Goal: Transaction & Acquisition: Purchase product/service

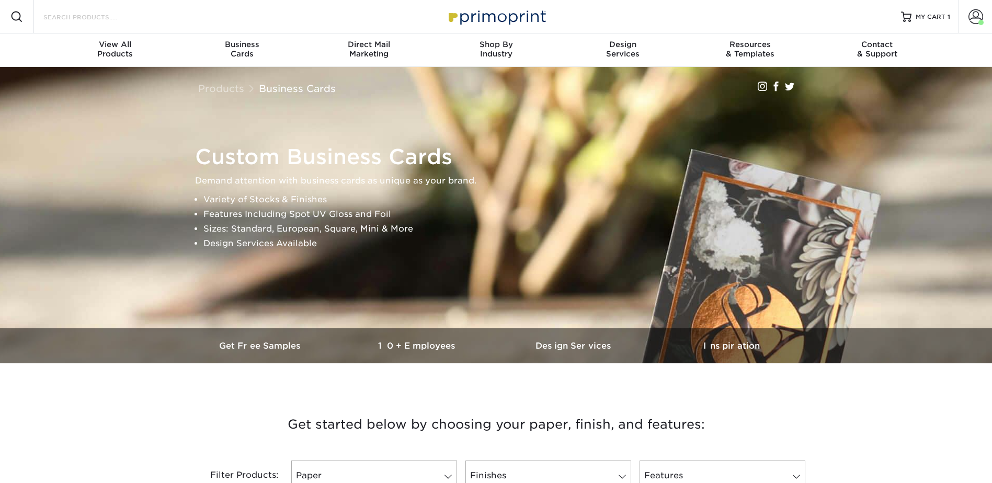
click at [101, 18] on input "Search Products" at bounding box center [93, 16] width 102 height 13
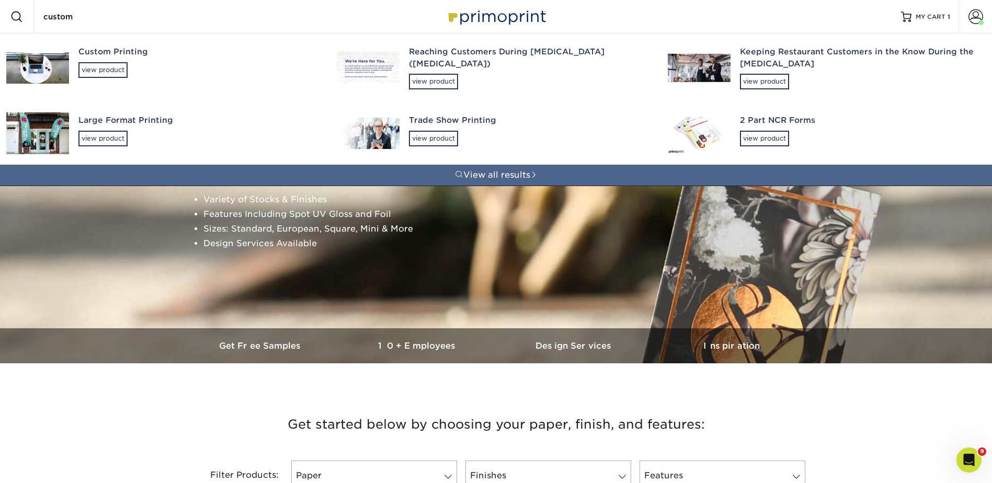
type input "custom"
click at [105, 60] on div "Custom Printing view product" at bounding box center [197, 61] width 239 height 57
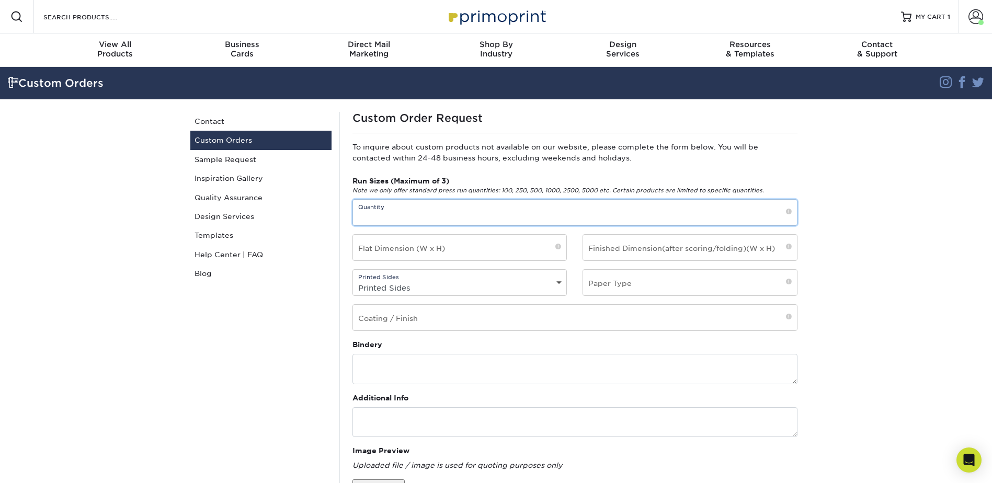
click at [404, 211] on input "text" at bounding box center [575, 213] width 444 height 26
type input "test"
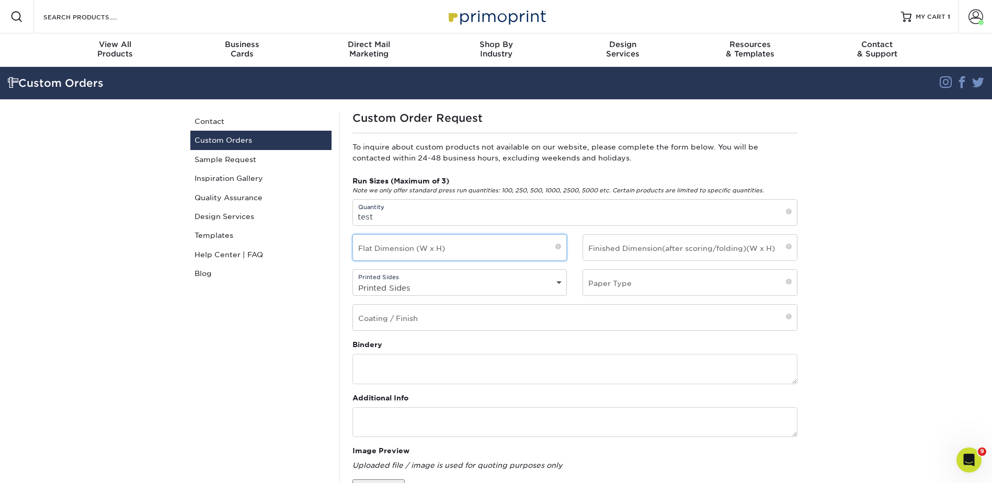
click at [377, 245] on input "text" at bounding box center [460, 248] width 214 height 26
type input "tes"
click at [396, 284] on select "Printed Sides 4/0 - Single Sided 4/4 - Double Sided" at bounding box center [460, 287] width 214 height 15
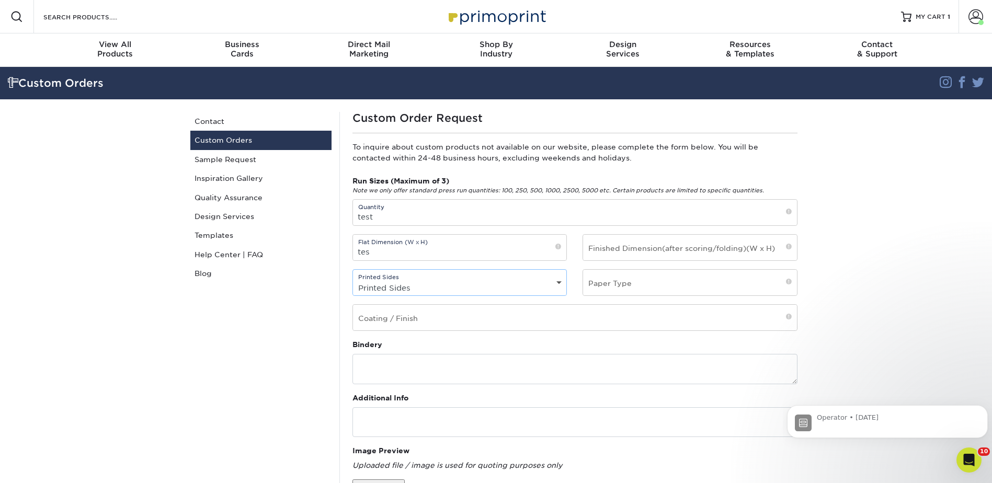
select select "4/0 - Single Sided"
click at [353, 280] on select "Printed Sides 4/0 - Single Sided 4/4 - Double Sided" at bounding box center [460, 287] width 214 height 15
click at [400, 322] on input "text" at bounding box center [575, 318] width 444 height 26
type input "test"
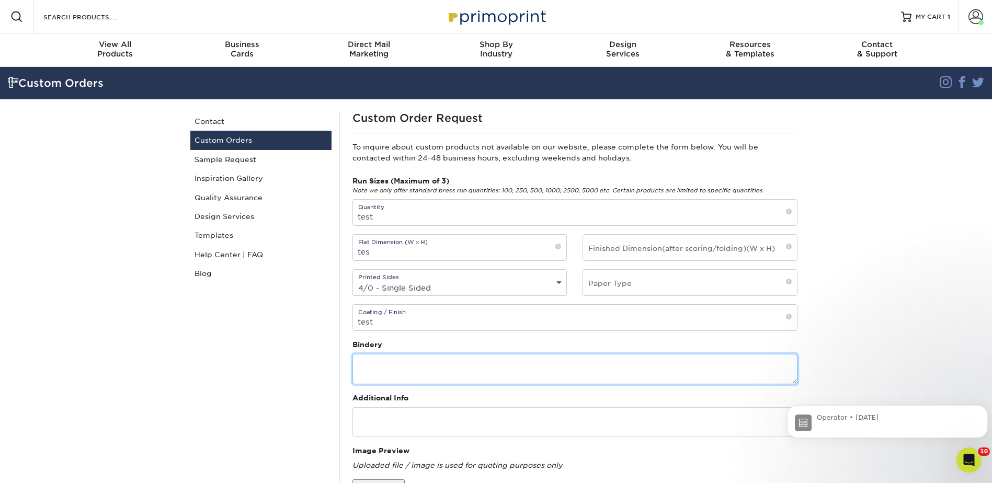
click at [395, 357] on textarea at bounding box center [574, 369] width 445 height 30
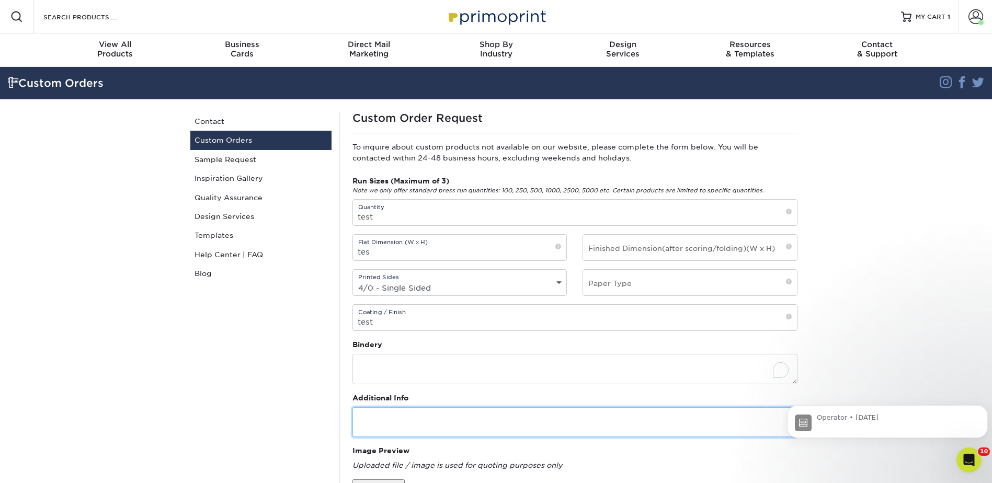
click at [402, 413] on textarea at bounding box center [574, 422] width 445 height 30
